Goal: Task Accomplishment & Management: Use online tool/utility

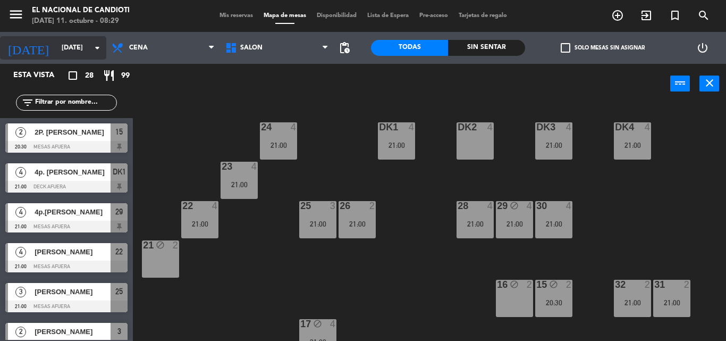
click at [56, 57] on input "[DATE]" at bounding box center [101, 48] width 90 height 18
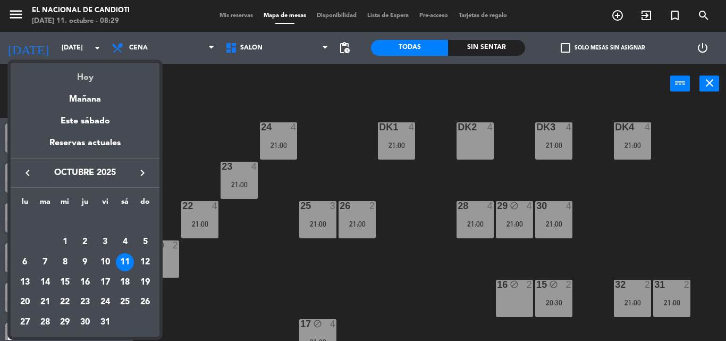
click at [63, 72] on div "Hoy" at bounding box center [85, 74] width 149 height 22
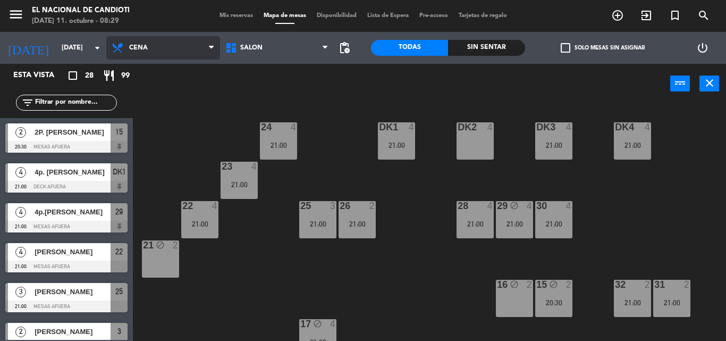
click at [112, 48] on icon at bounding box center [118, 47] width 15 height 13
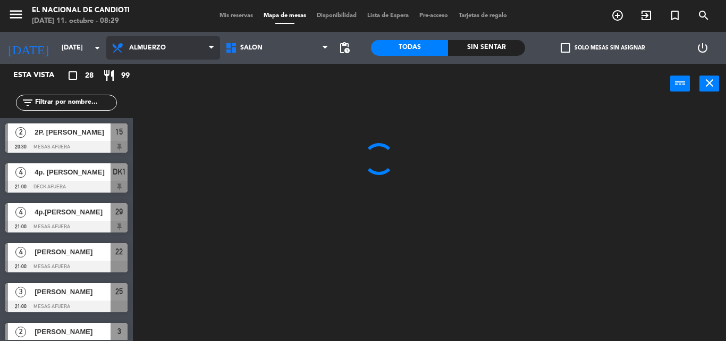
click at [143, 69] on ng-component "menu El Nacional [PERSON_NAME] [DATE] 11. octubre - 08:29 Mis reservas Mapa de …" at bounding box center [363, 170] width 726 height 341
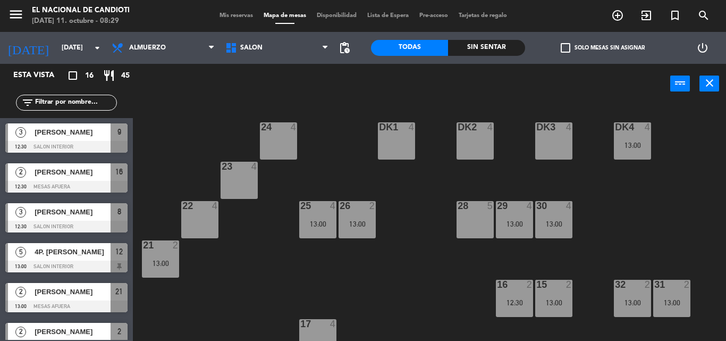
click at [272, 137] on div "24 4" at bounding box center [278, 140] width 37 height 37
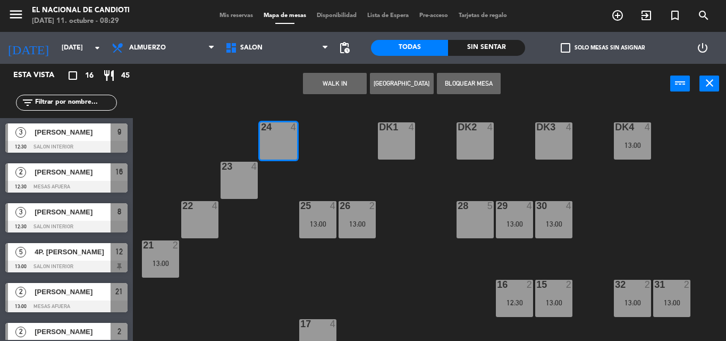
click at [463, 89] on button "Bloquear Mesa" at bounding box center [469, 83] width 64 height 21
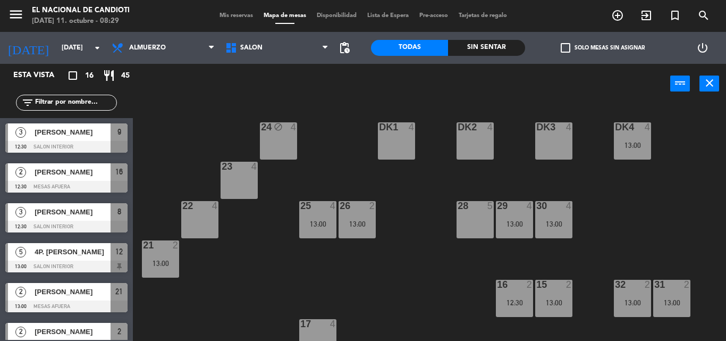
click at [240, 180] on div "23 4" at bounding box center [238, 180] width 37 height 37
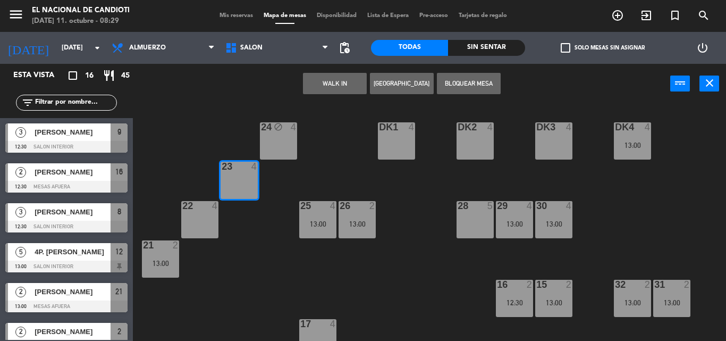
click at [466, 83] on button "Bloquear Mesa" at bounding box center [469, 83] width 64 height 21
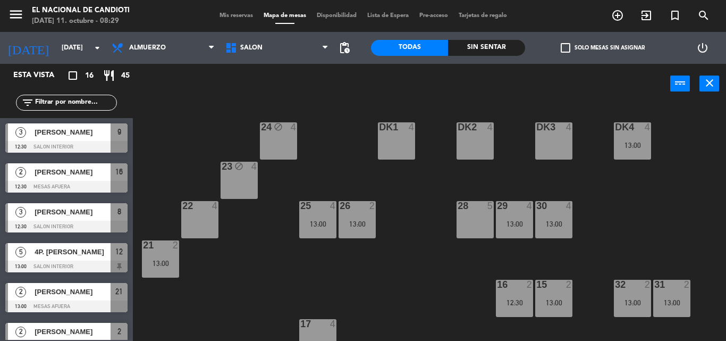
drag, startPoint x: 205, startPoint y: 216, endPoint x: 214, endPoint y: 187, distance: 30.7
click at [204, 216] on div "22 4" at bounding box center [199, 219] width 37 height 37
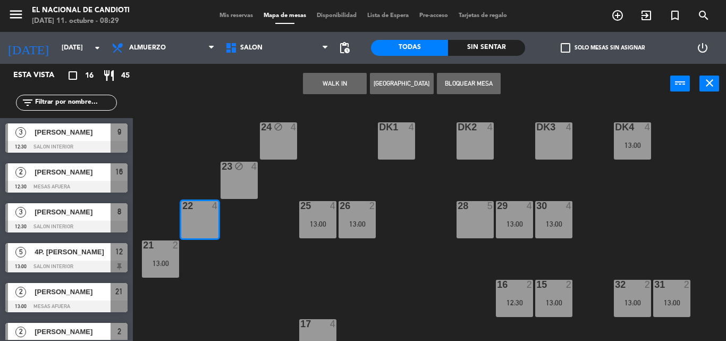
click at [455, 86] on button "Bloquear Mesa" at bounding box center [469, 83] width 64 height 21
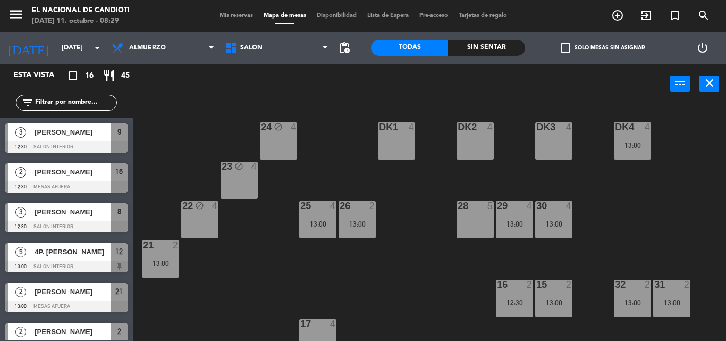
click at [389, 144] on div "DK1 4" at bounding box center [396, 140] width 37 height 37
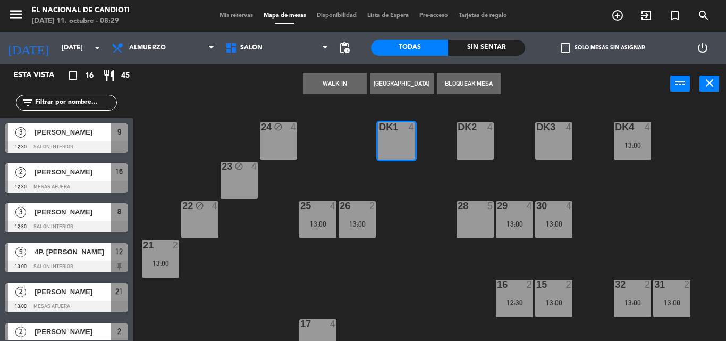
click at [464, 82] on button "Bloquear Mesa" at bounding box center [469, 83] width 64 height 21
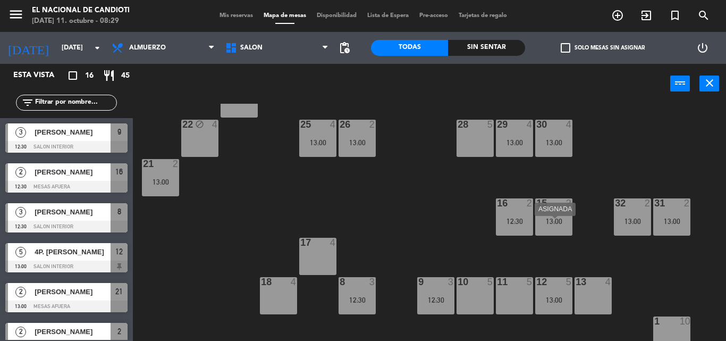
scroll to position [106, 0]
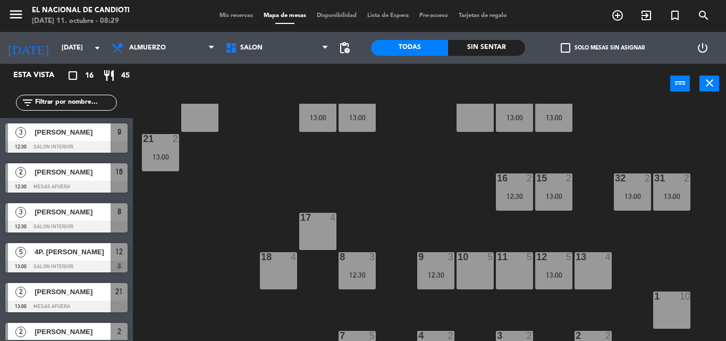
click at [312, 235] on div "17 4" at bounding box center [317, 231] width 37 height 37
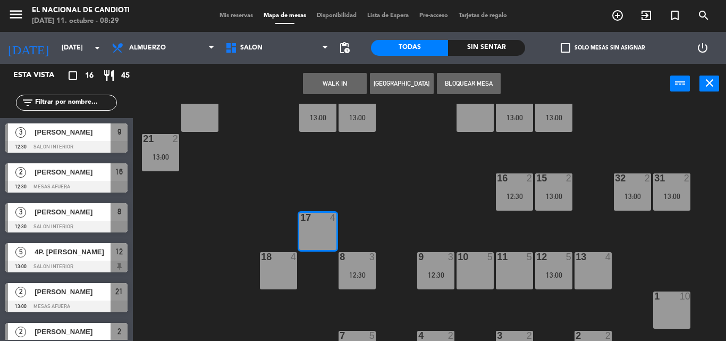
click at [463, 89] on button "Bloquear Mesa" at bounding box center [469, 83] width 64 height 21
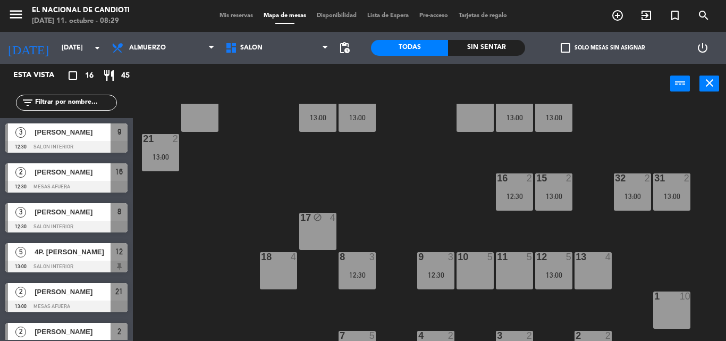
click at [278, 268] on div "18 4" at bounding box center [278, 270] width 37 height 37
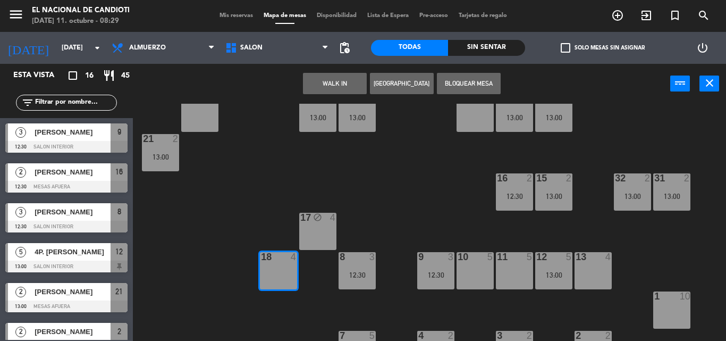
click at [472, 78] on button "Bloquear Mesa" at bounding box center [469, 83] width 64 height 21
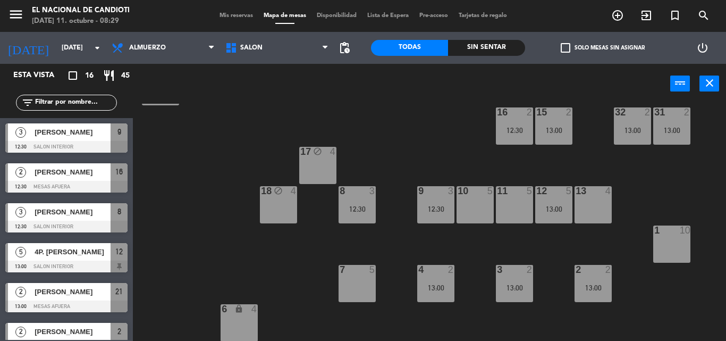
scroll to position [173, 0]
click at [351, 283] on div "7 5" at bounding box center [356, 282] width 37 height 37
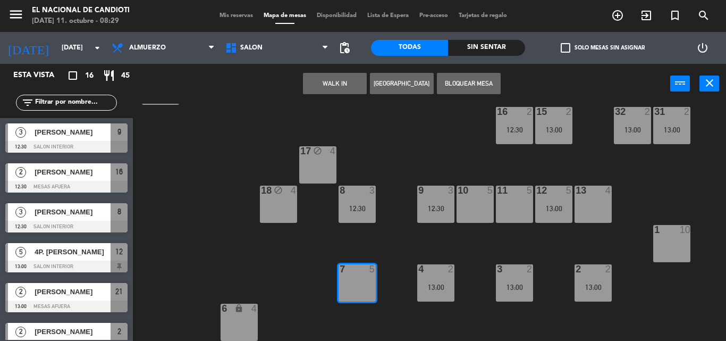
click at [474, 83] on button "Bloquear Mesa" at bounding box center [469, 83] width 64 height 21
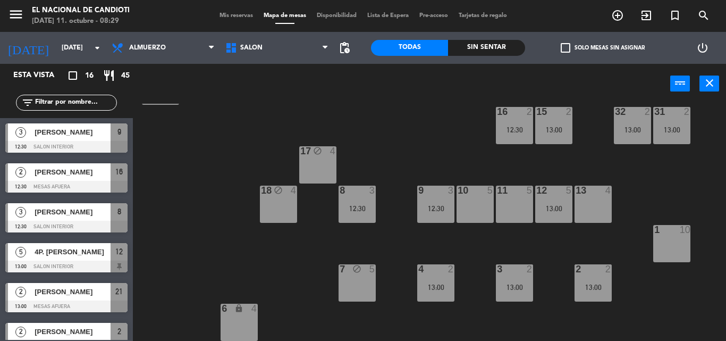
click at [604, 203] on div "13 4" at bounding box center [592, 203] width 37 height 37
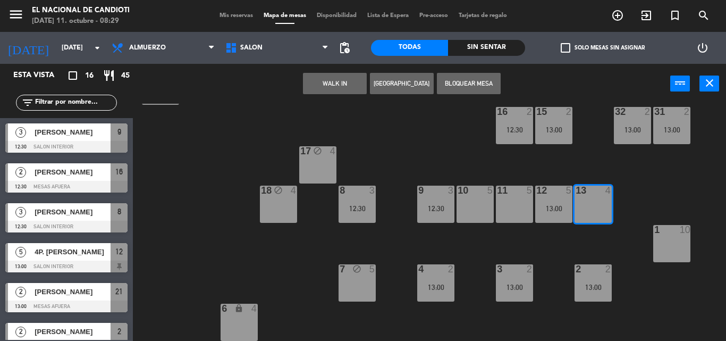
click at [460, 87] on button "Bloquear Mesa" at bounding box center [469, 83] width 64 height 21
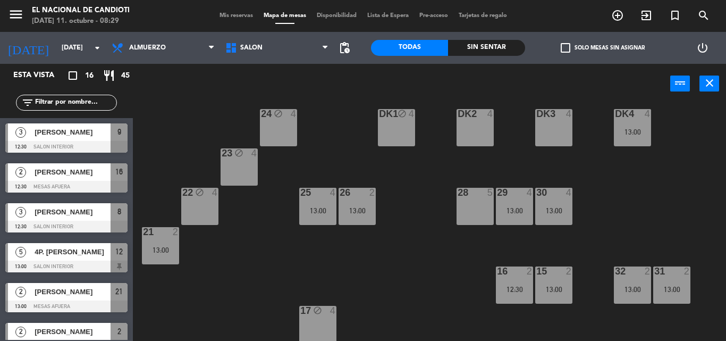
scroll to position [0, 0]
